Goal: Transaction & Acquisition: Purchase product/service

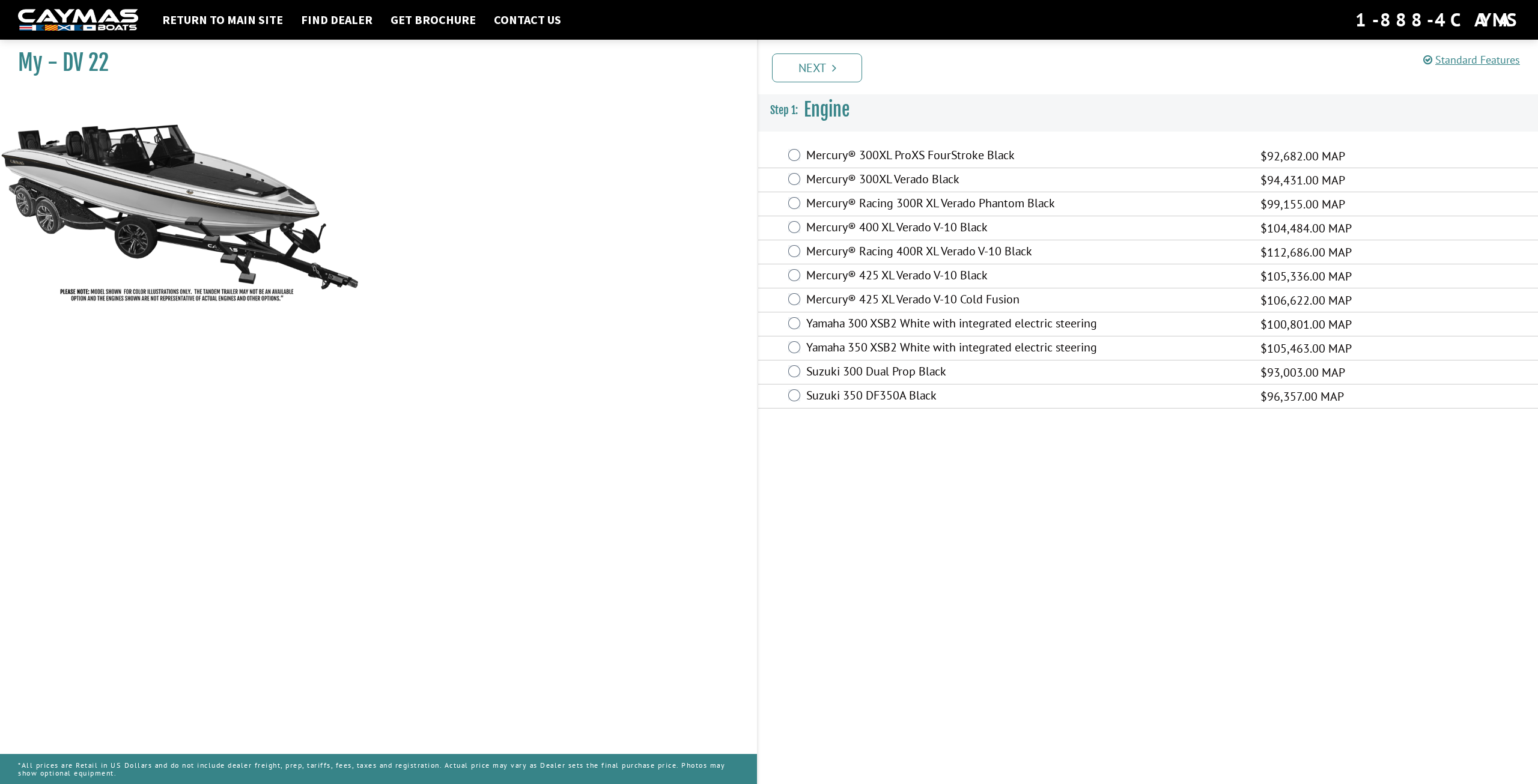
click at [821, 297] on label "Mercury® 425 XL Verado V-10 Cold Fusion" at bounding box center [1026, 301] width 439 height 18
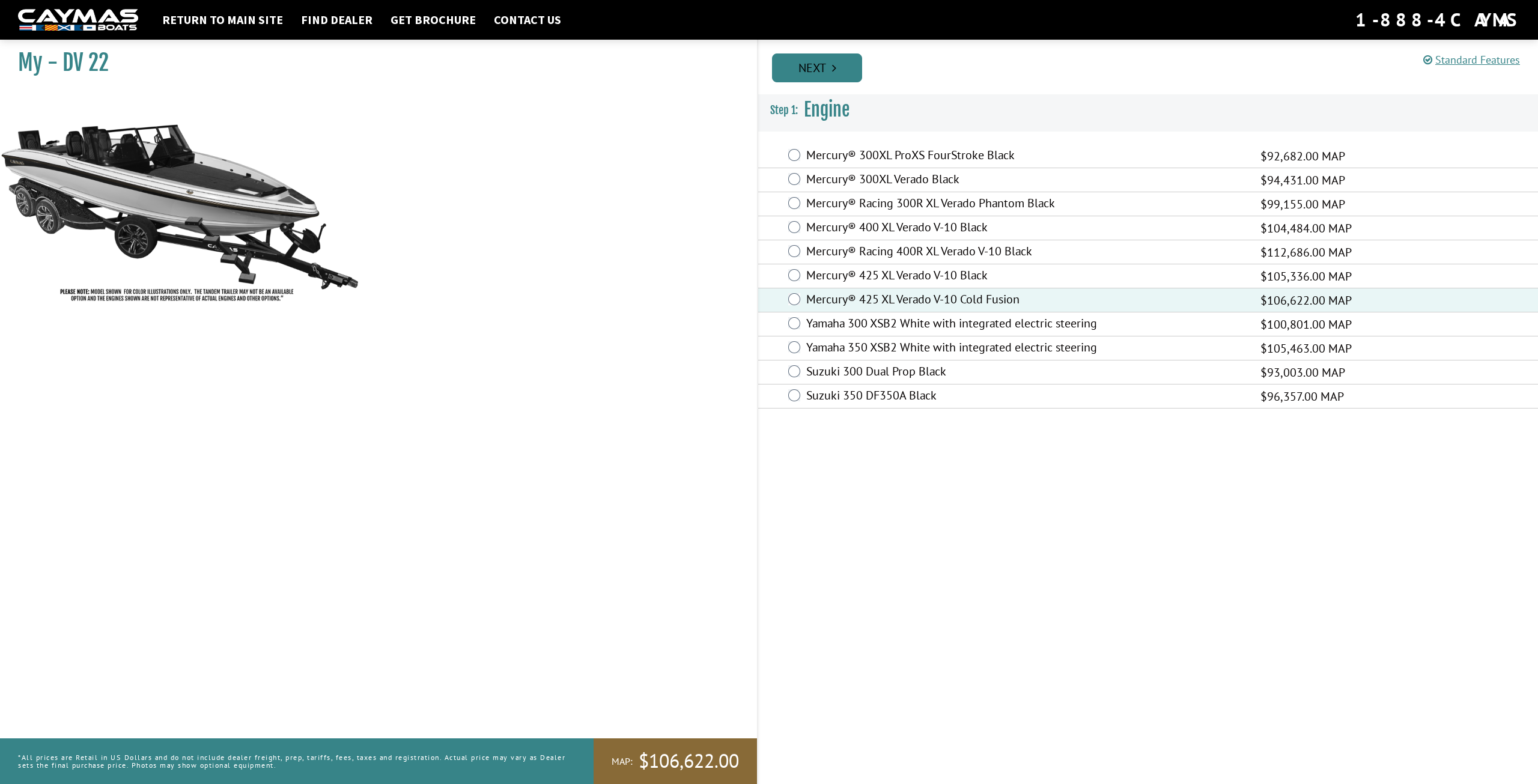
click at [836, 74] on link "Next" at bounding box center [817, 67] width 90 height 29
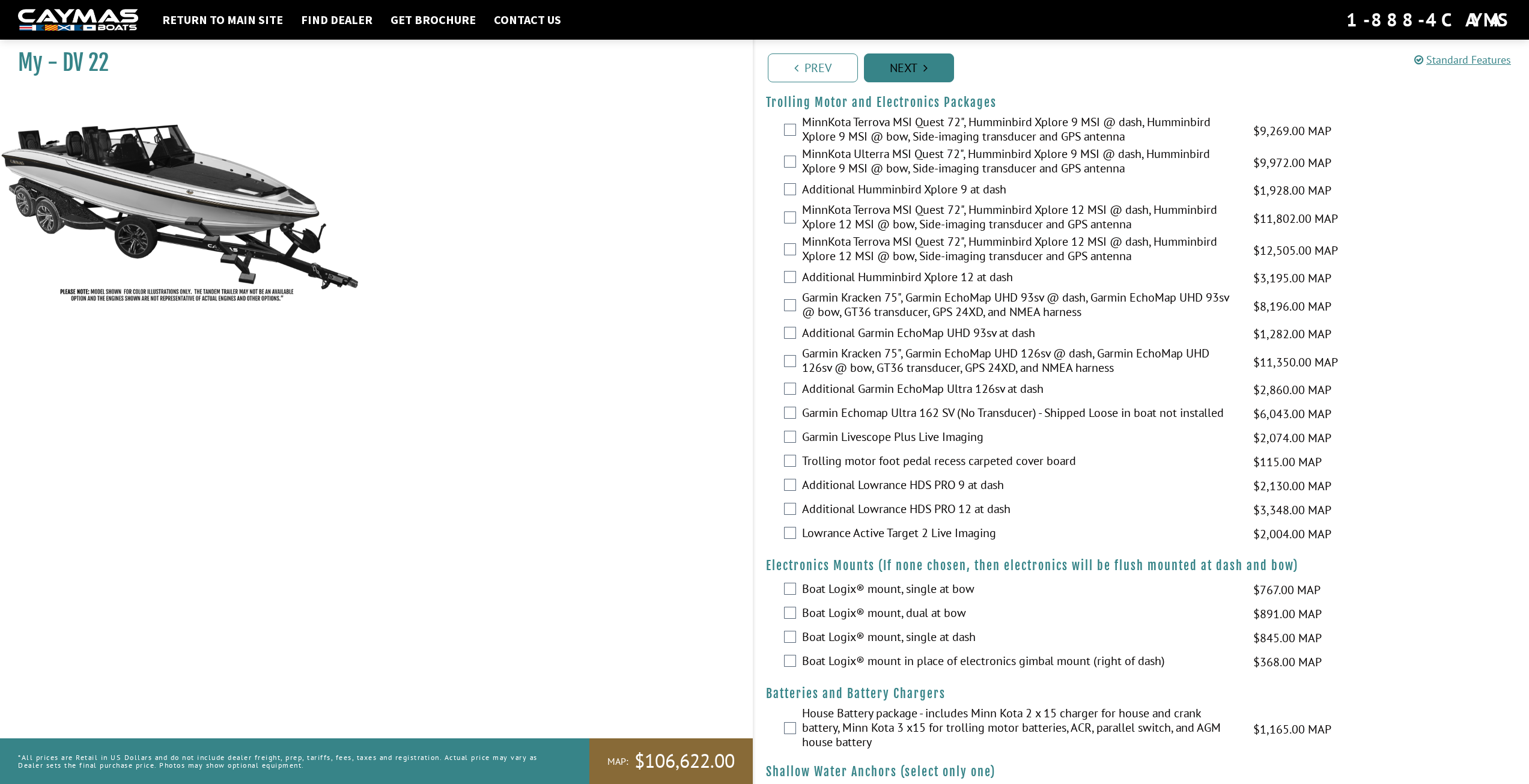
click at [895, 74] on link "Next" at bounding box center [909, 67] width 90 height 29
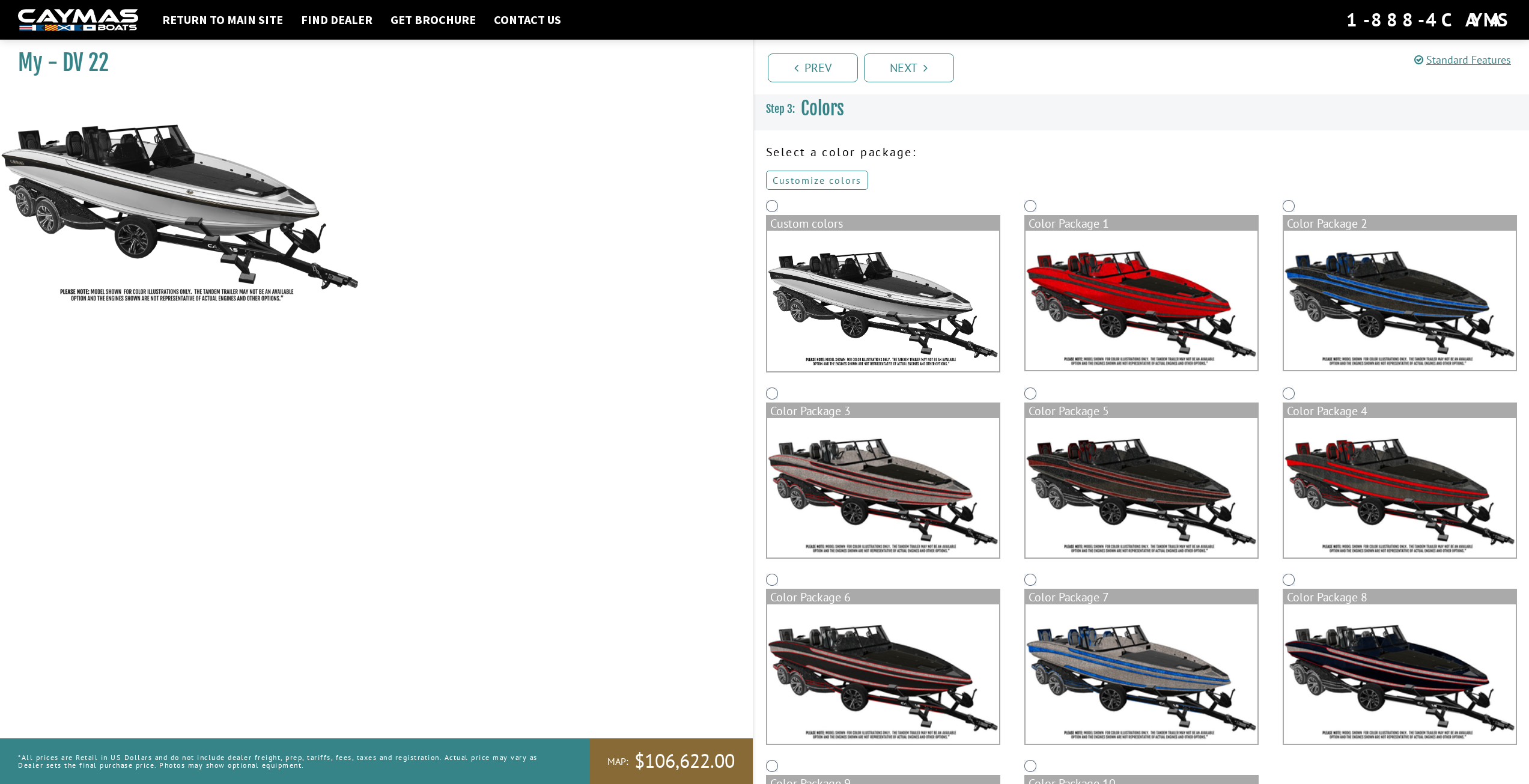
click at [841, 181] on link "Customize colors" at bounding box center [817, 180] width 102 height 19
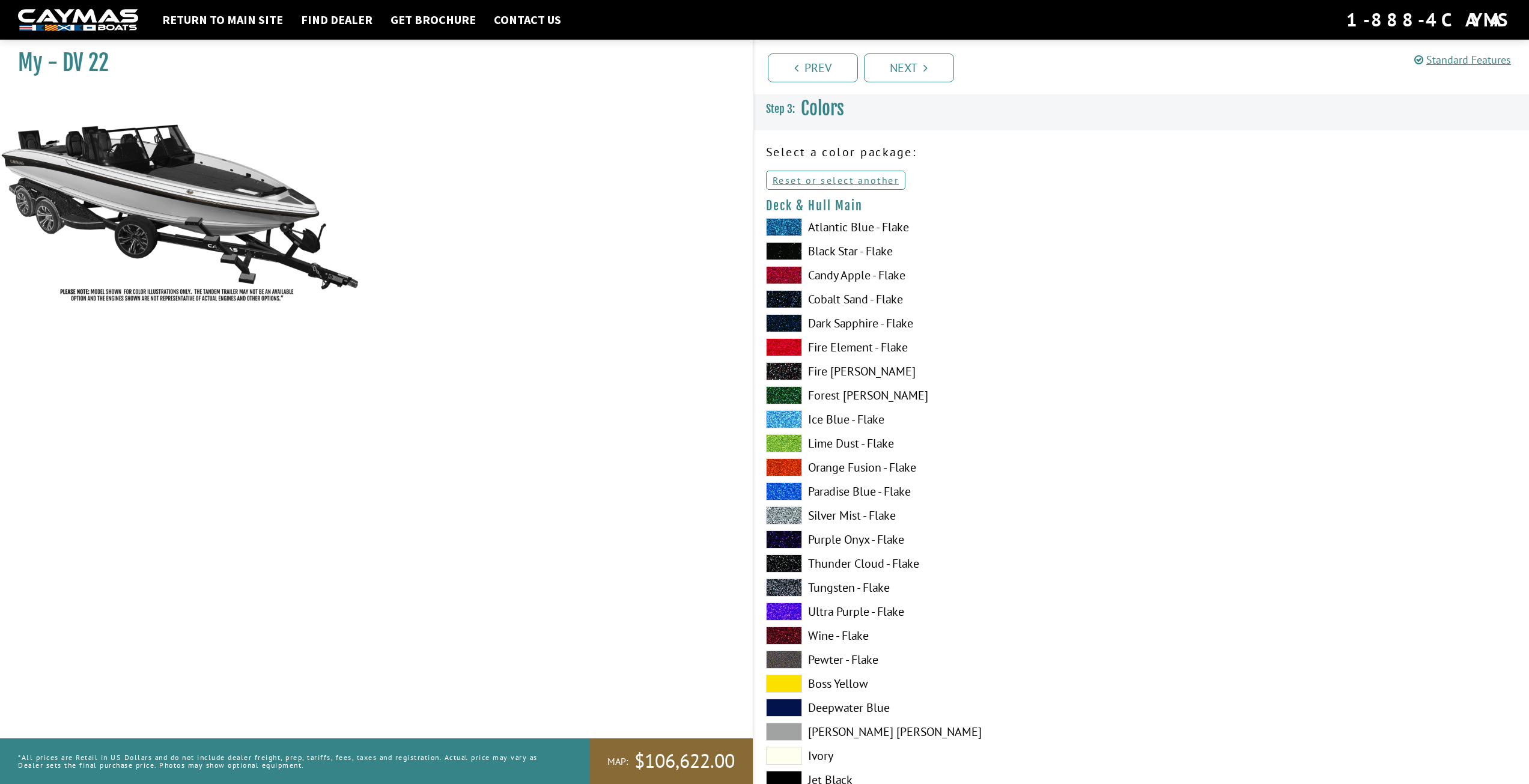
click at [786, 221] on span at bounding box center [784, 227] width 36 height 18
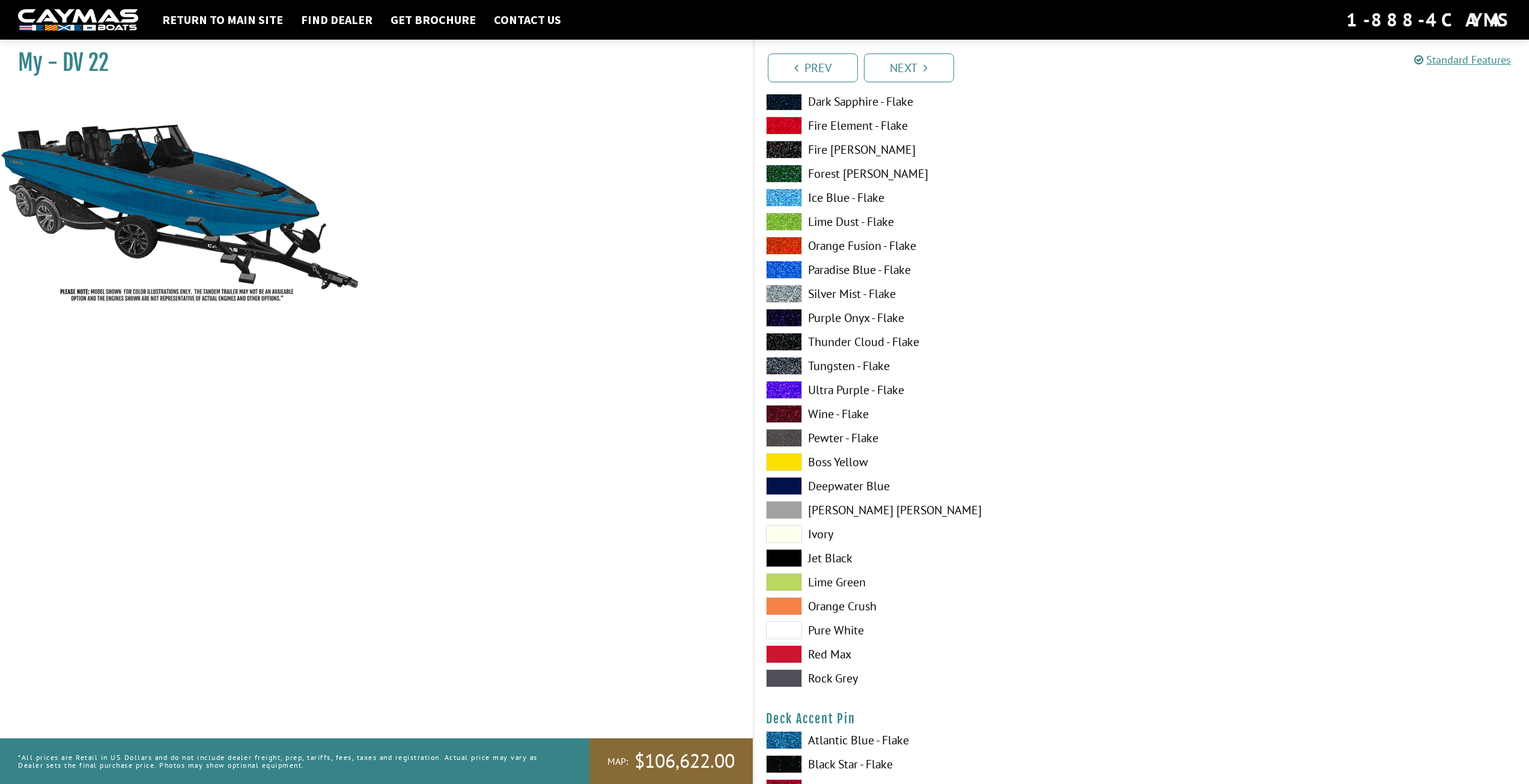
scroll to position [961, 0]
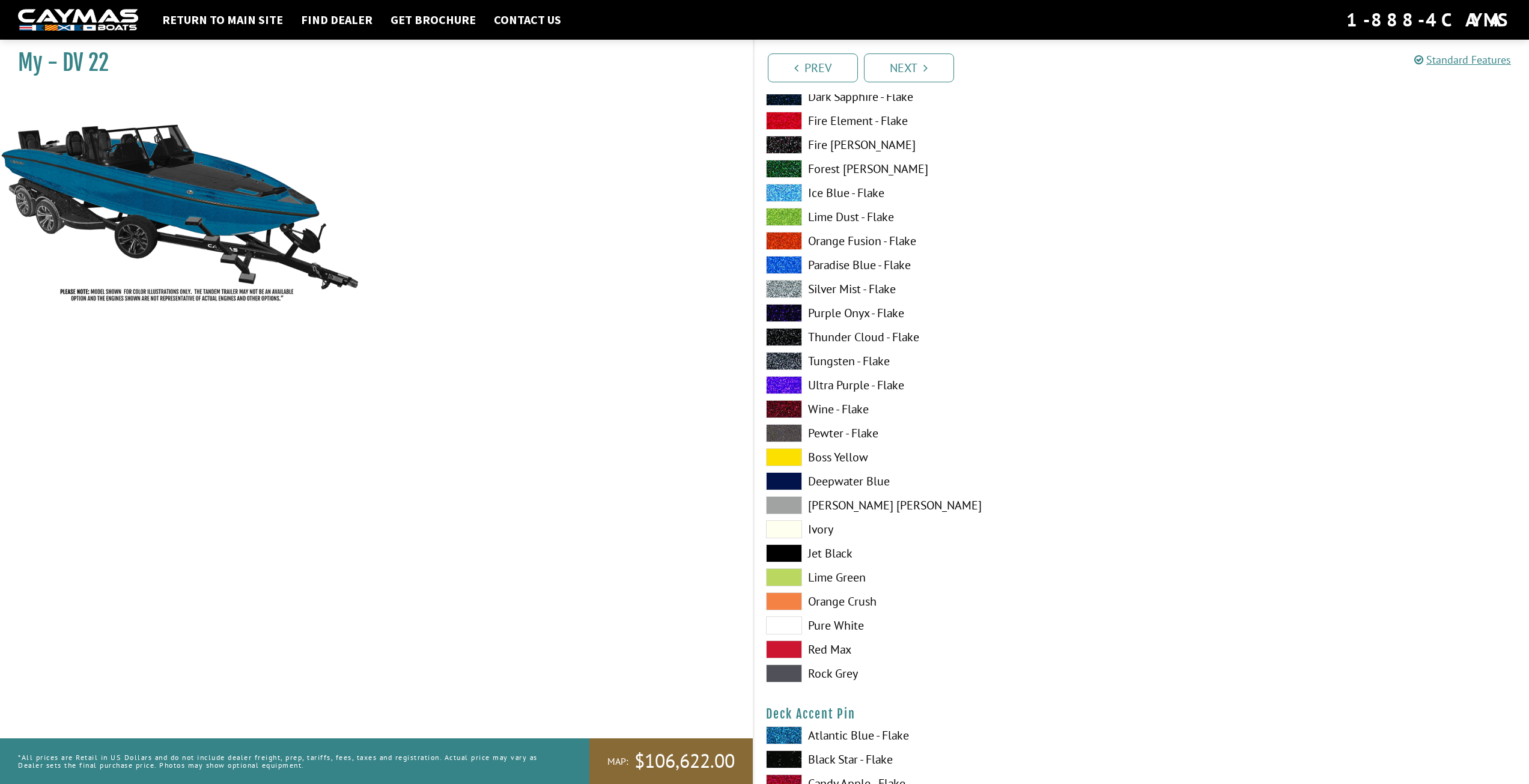
click at [779, 630] on span at bounding box center [784, 625] width 36 height 18
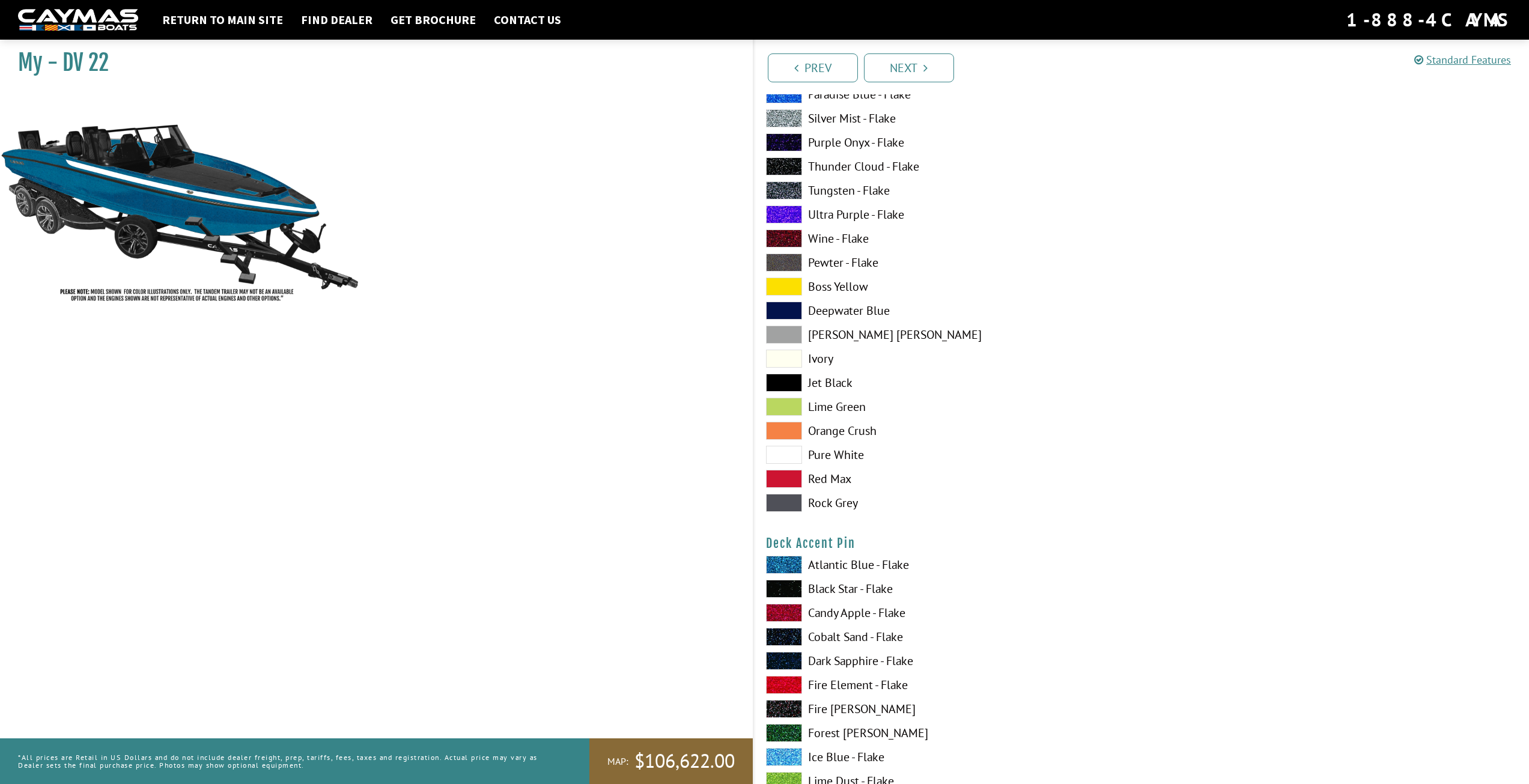
scroll to position [1201, 0]
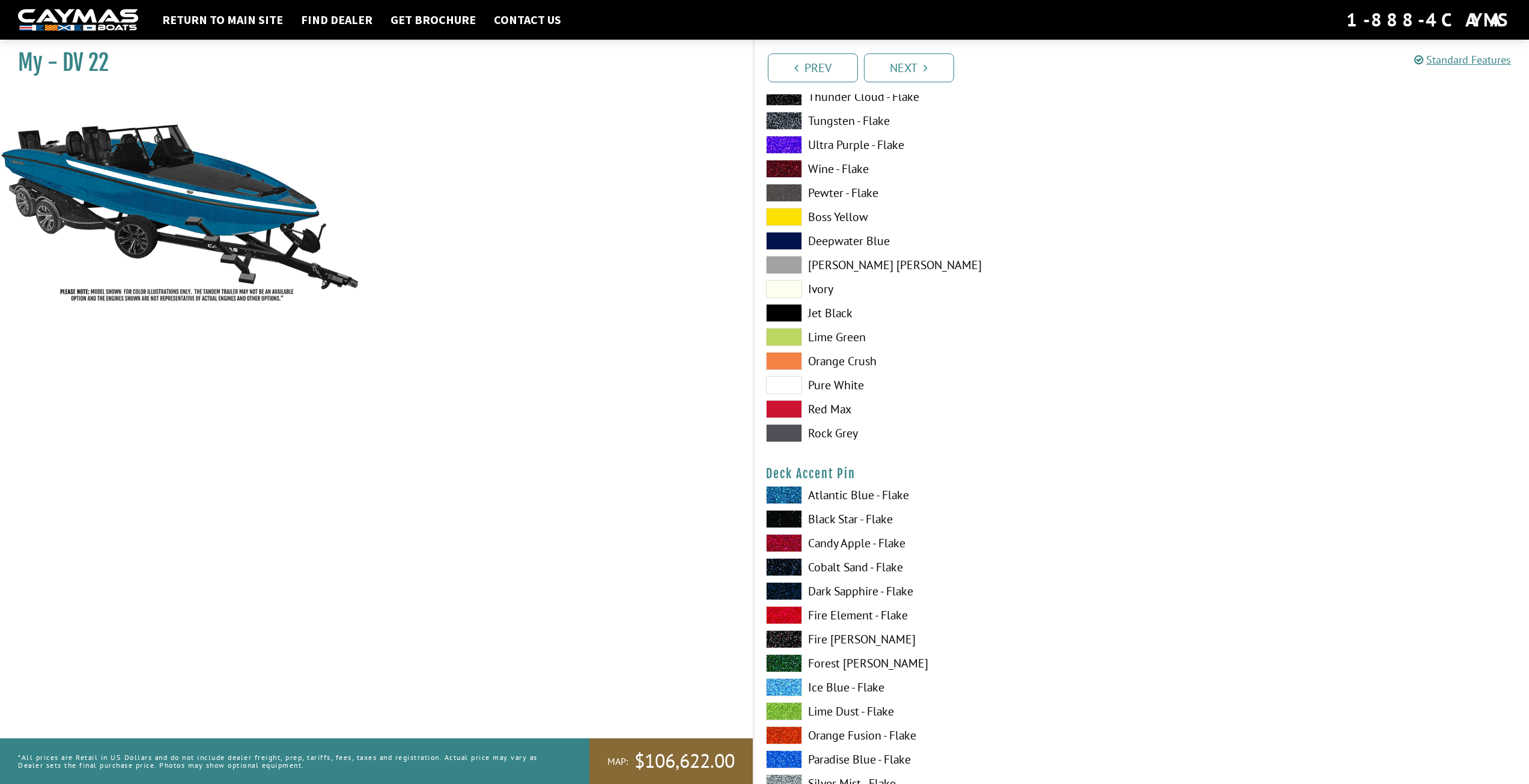
click at [796, 409] on span at bounding box center [784, 409] width 36 height 18
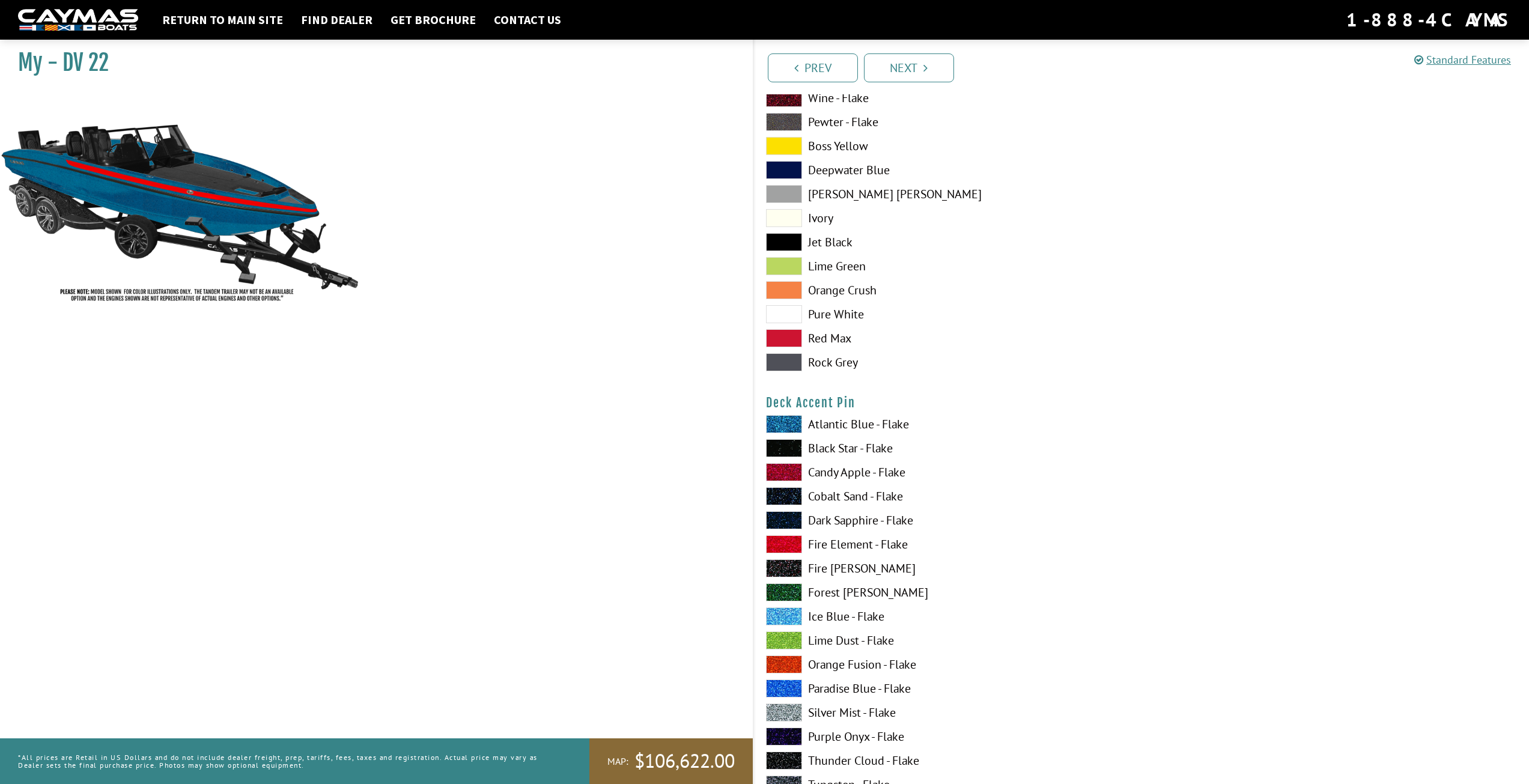
scroll to position [1322, 0]
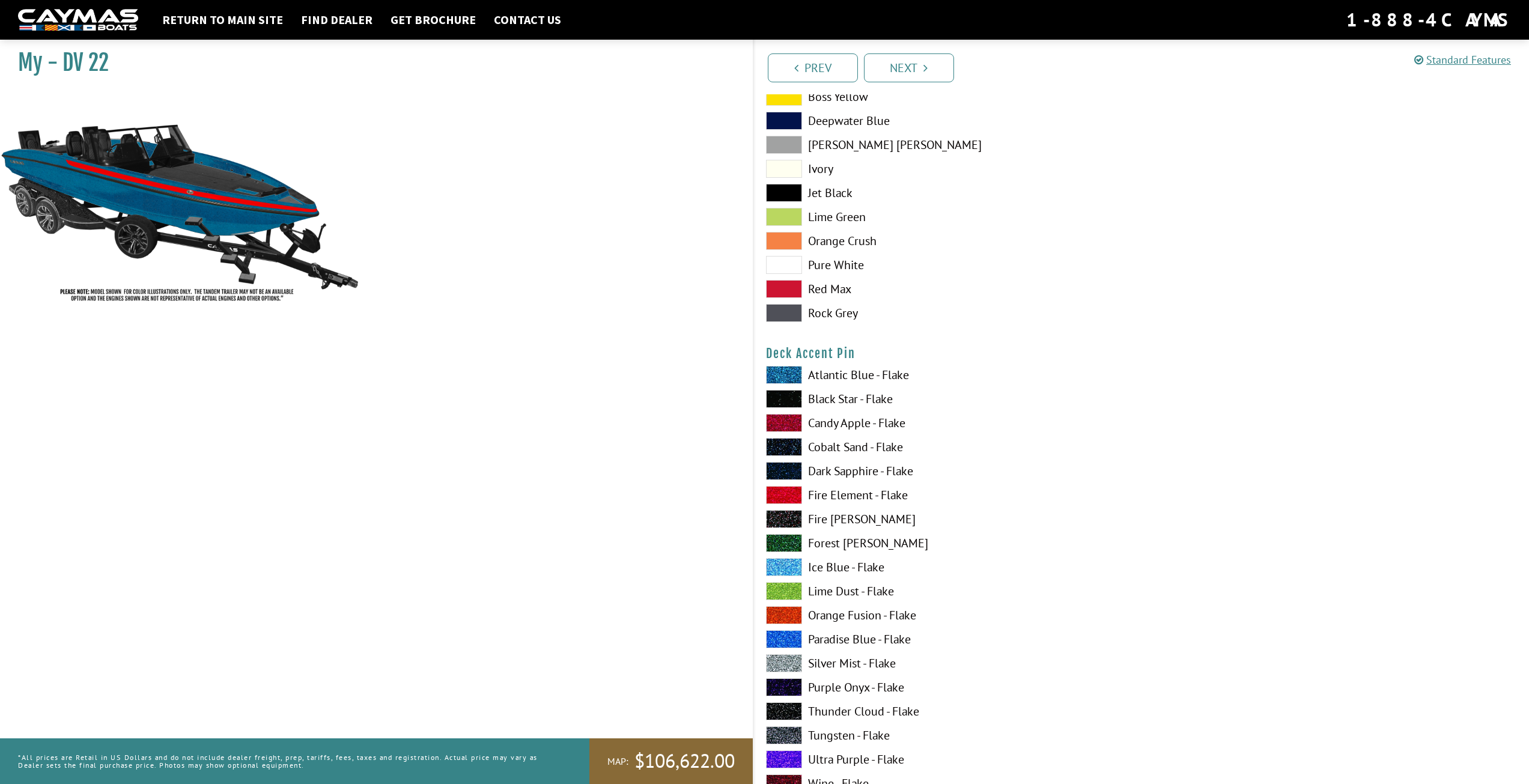
click at [787, 374] on span at bounding box center [784, 374] width 36 height 18
click at [784, 663] on span at bounding box center [784, 663] width 36 height 18
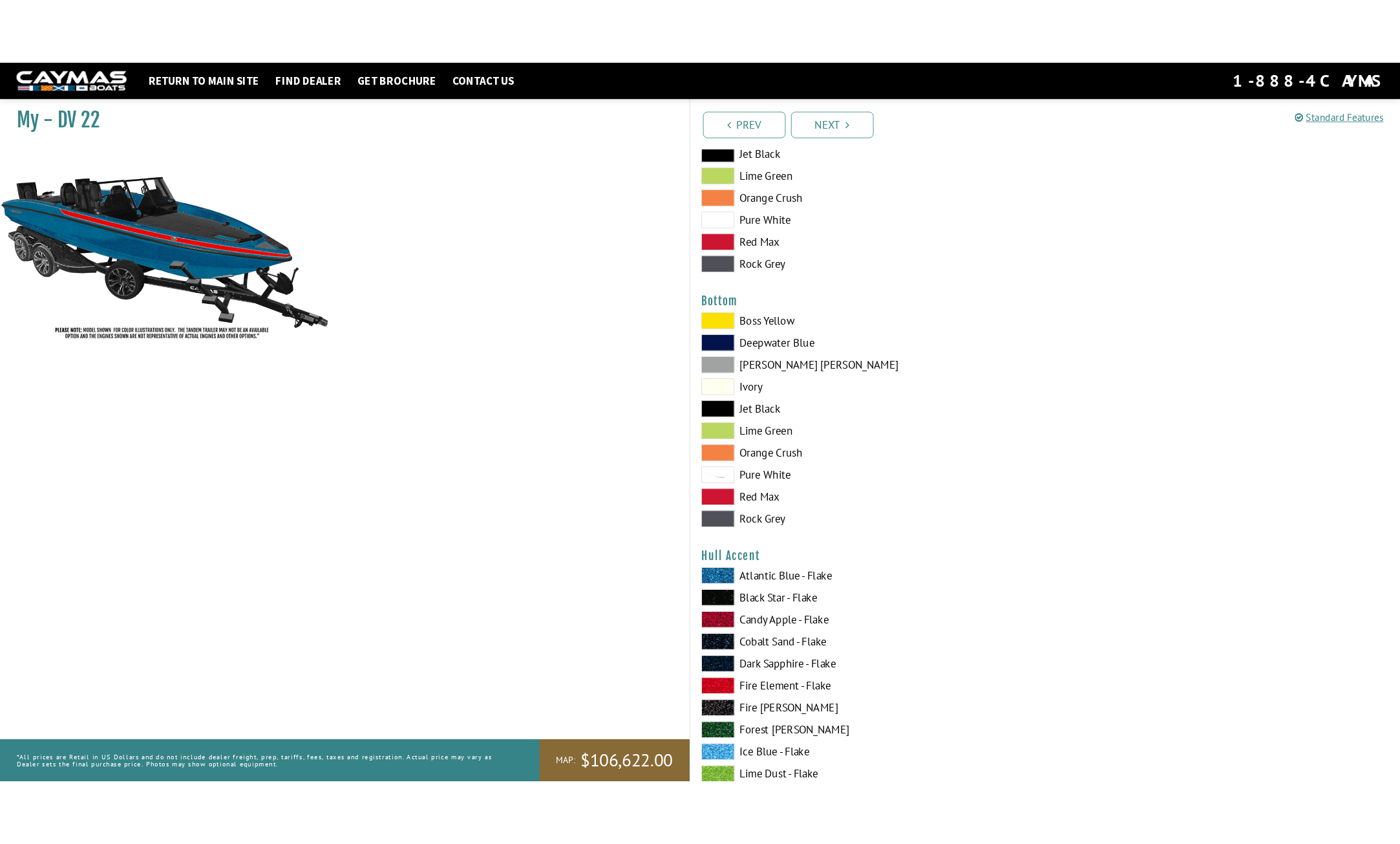
scroll to position [2909, 0]
